Goal: Task Accomplishment & Management: Use online tool/utility

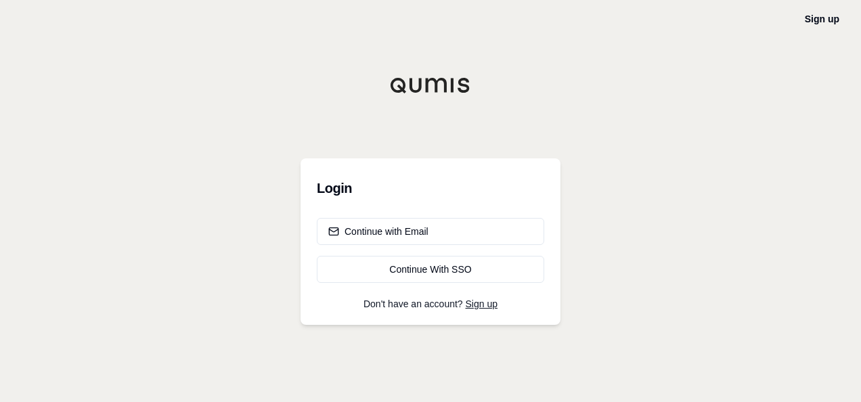
click at [334, 189] on h3 "Login" at bounding box center [430, 188] width 227 height 27
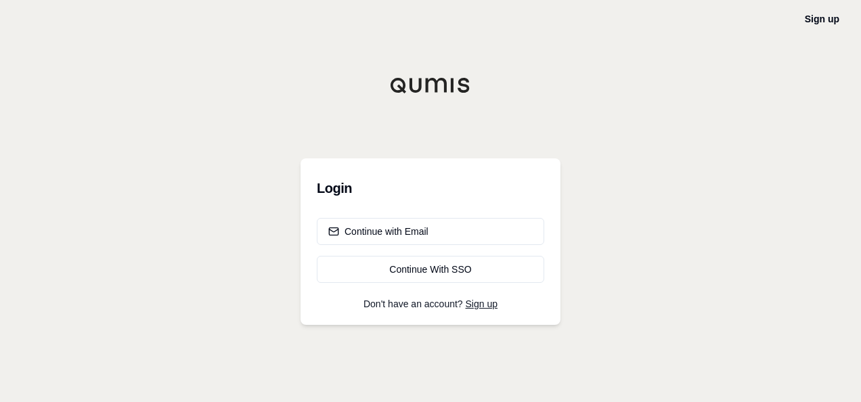
click at [334, 189] on h3 "Login" at bounding box center [430, 188] width 227 height 27
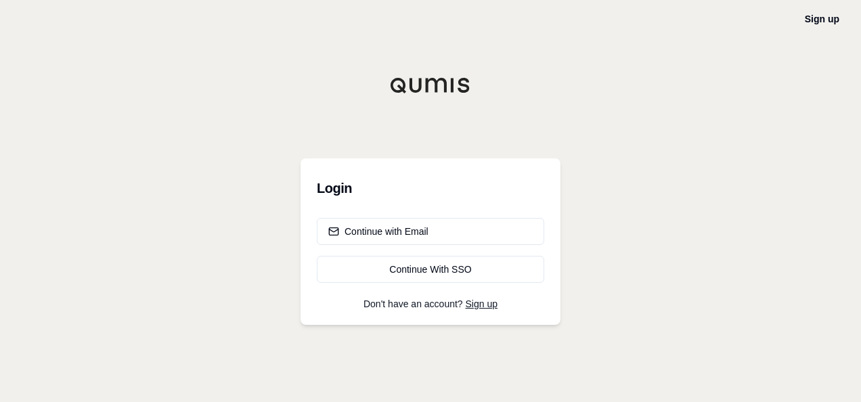
click at [334, 189] on h3 "Login" at bounding box center [430, 188] width 227 height 27
click at [431, 269] on div "Continue With SSO" at bounding box center [430, 270] width 204 height 14
